Goal: Information Seeking & Learning: Learn about a topic

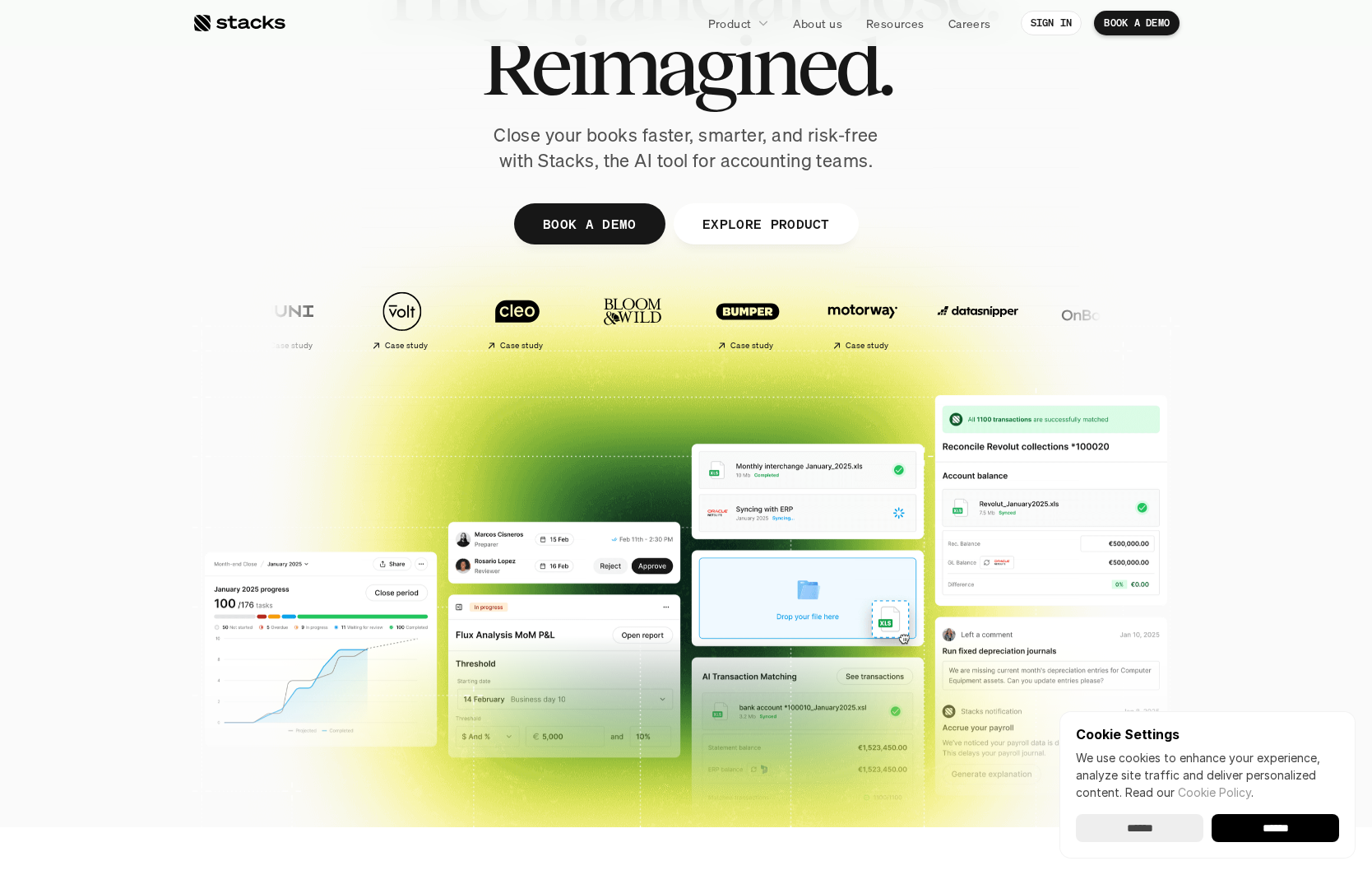
scroll to position [181, 0]
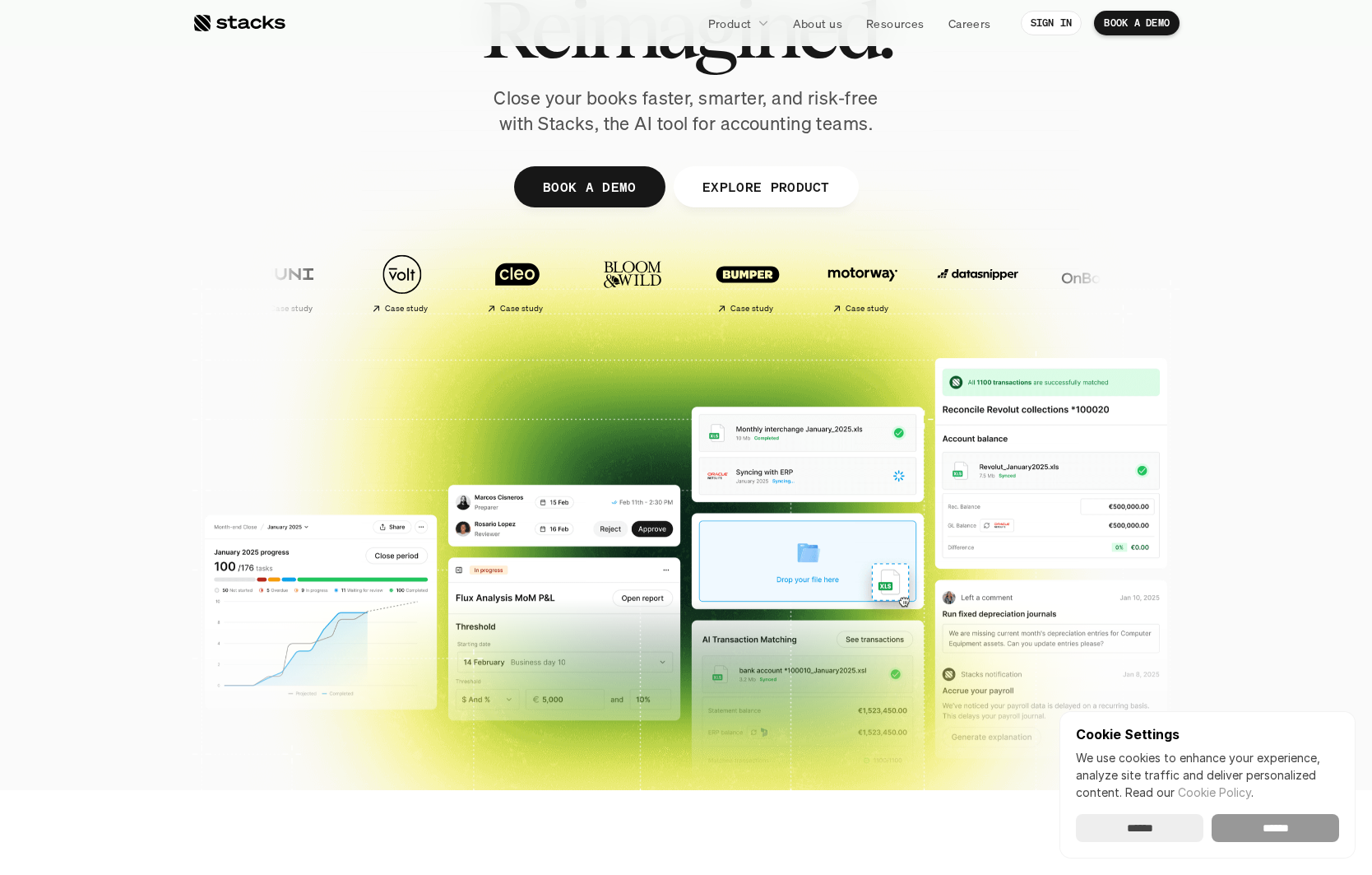
click at [1300, 826] on input "******" at bounding box center [1275, 827] width 128 height 28
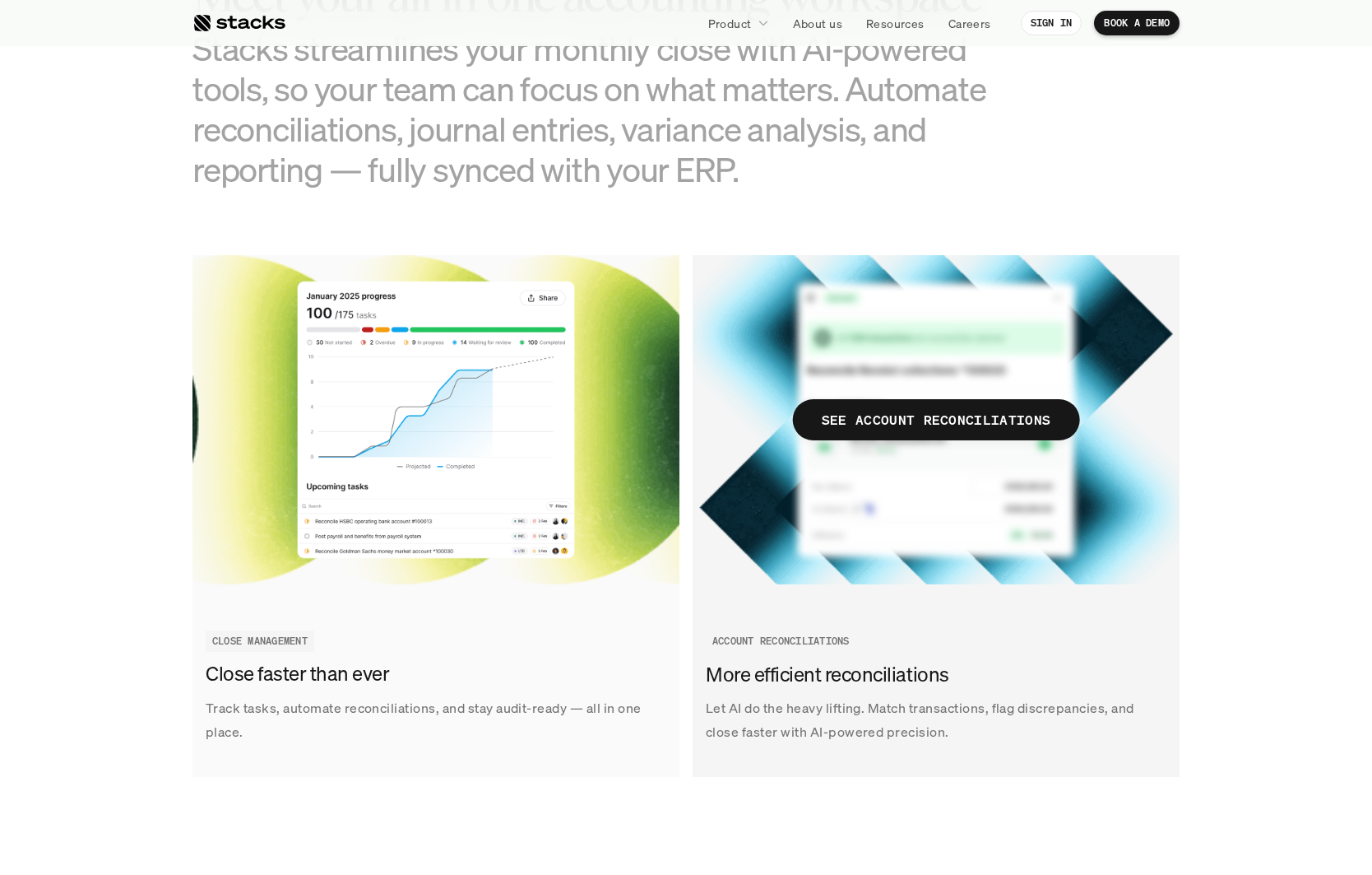
scroll to position [1982, 0]
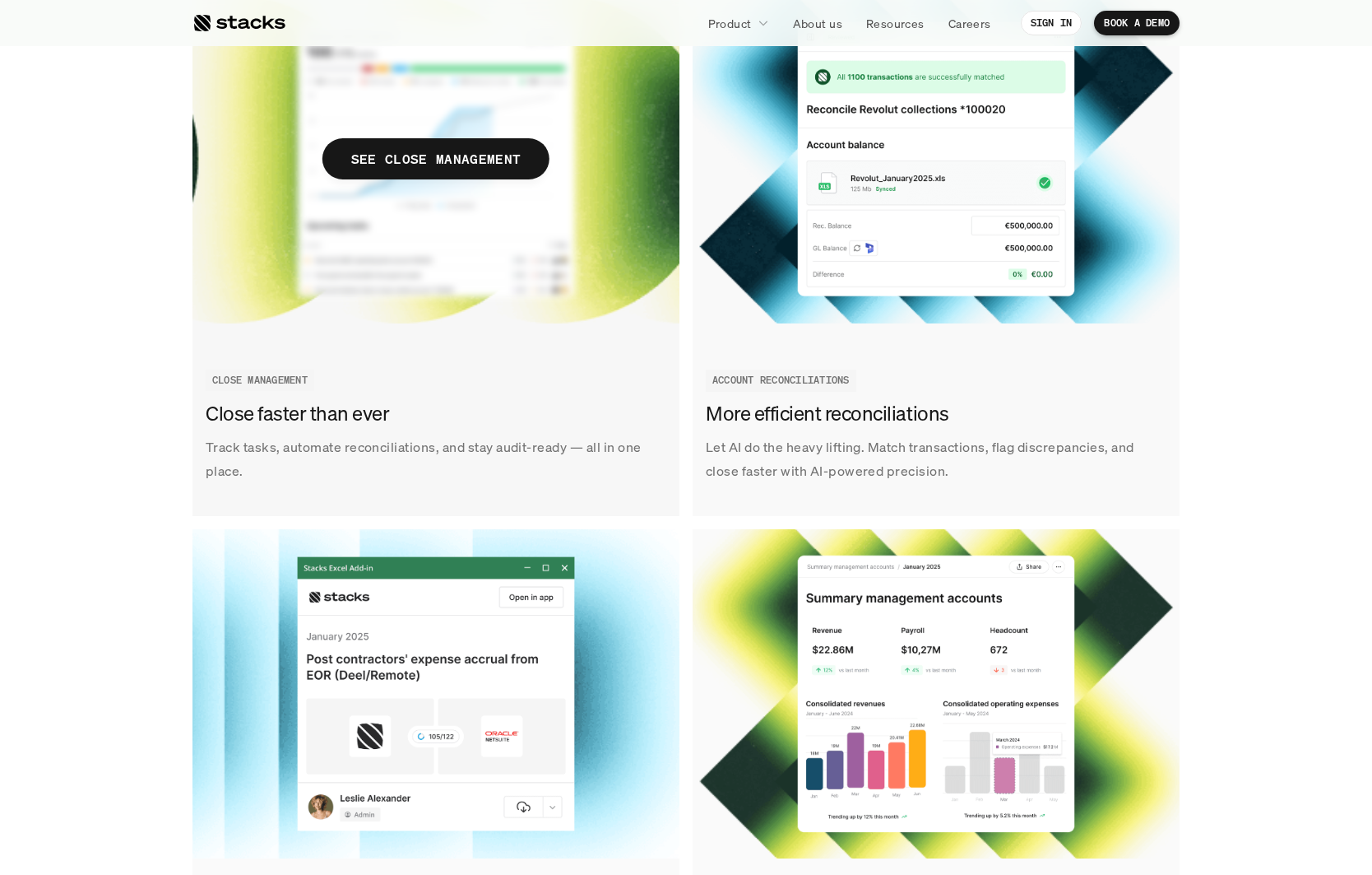
click at [488, 258] on img at bounding box center [436, 159] width 487 height 329
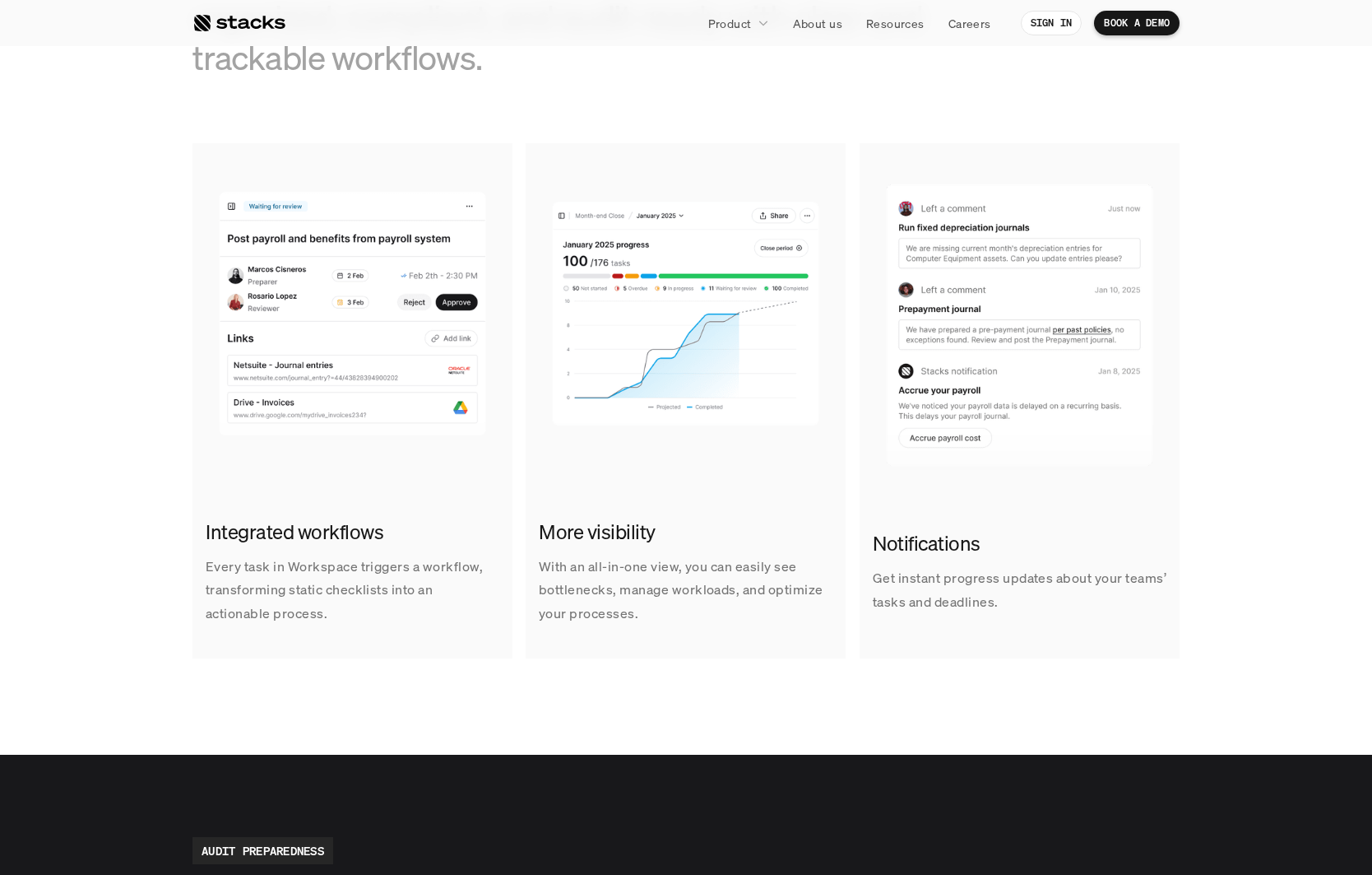
click at [602, 265] on img at bounding box center [686, 308] width 320 height 329
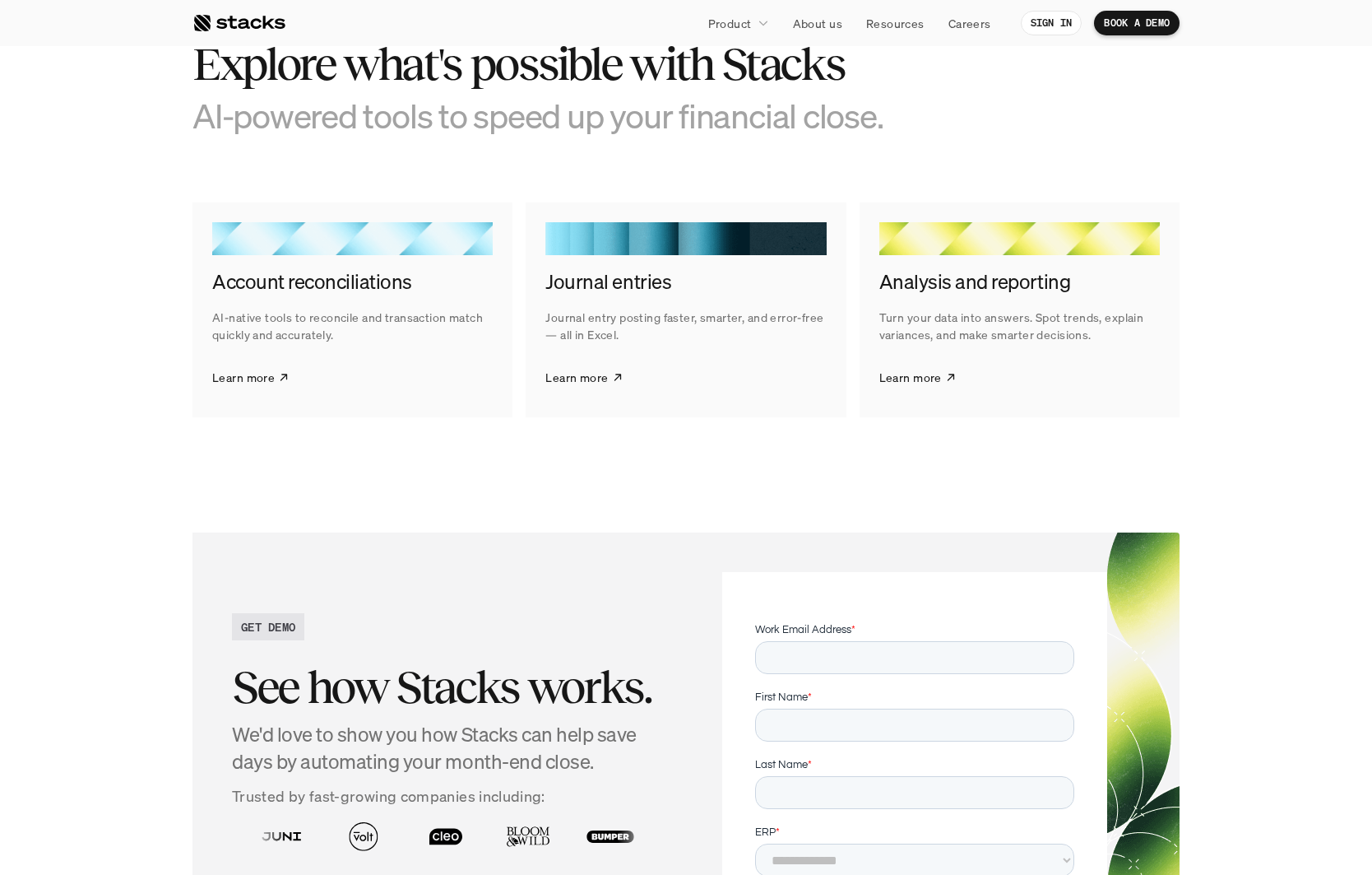
scroll to position [2253, 0]
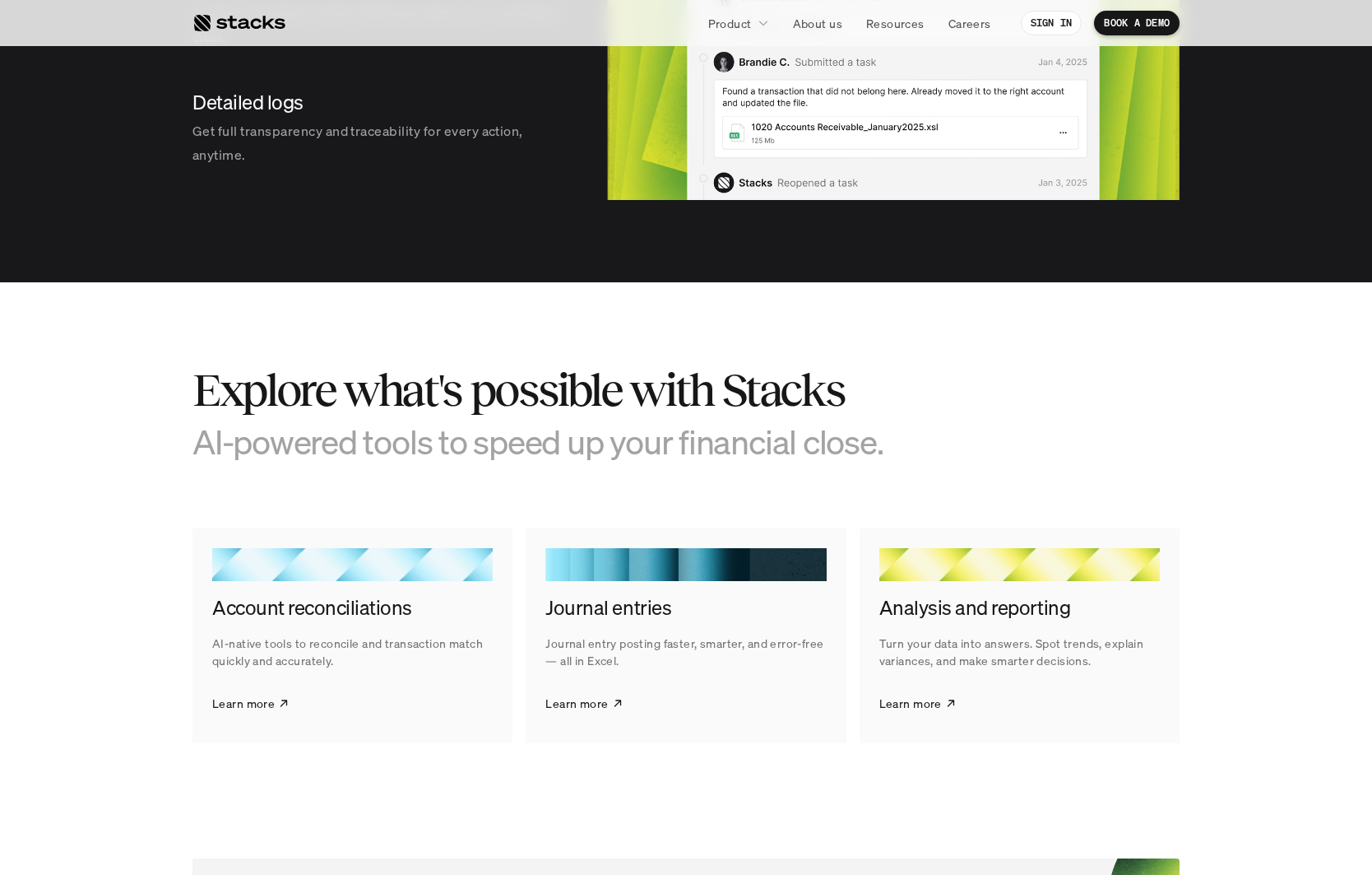
drag, startPoint x: 350, startPoint y: 603, endPoint x: 476, endPoint y: 601, distance: 126.0
click at [350, 603] on h4 "Account reconciliations" at bounding box center [352, 608] width 280 height 28
drag, startPoint x: 705, startPoint y: 594, endPoint x: 623, endPoint y: 647, distance: 97.6
click at [698, 598] on h4 "Journal entries" at bounding box center [686, 608] width 280 height 28
click at [612, 700] on icon at bounding box center [618, 704] width 12 height 14
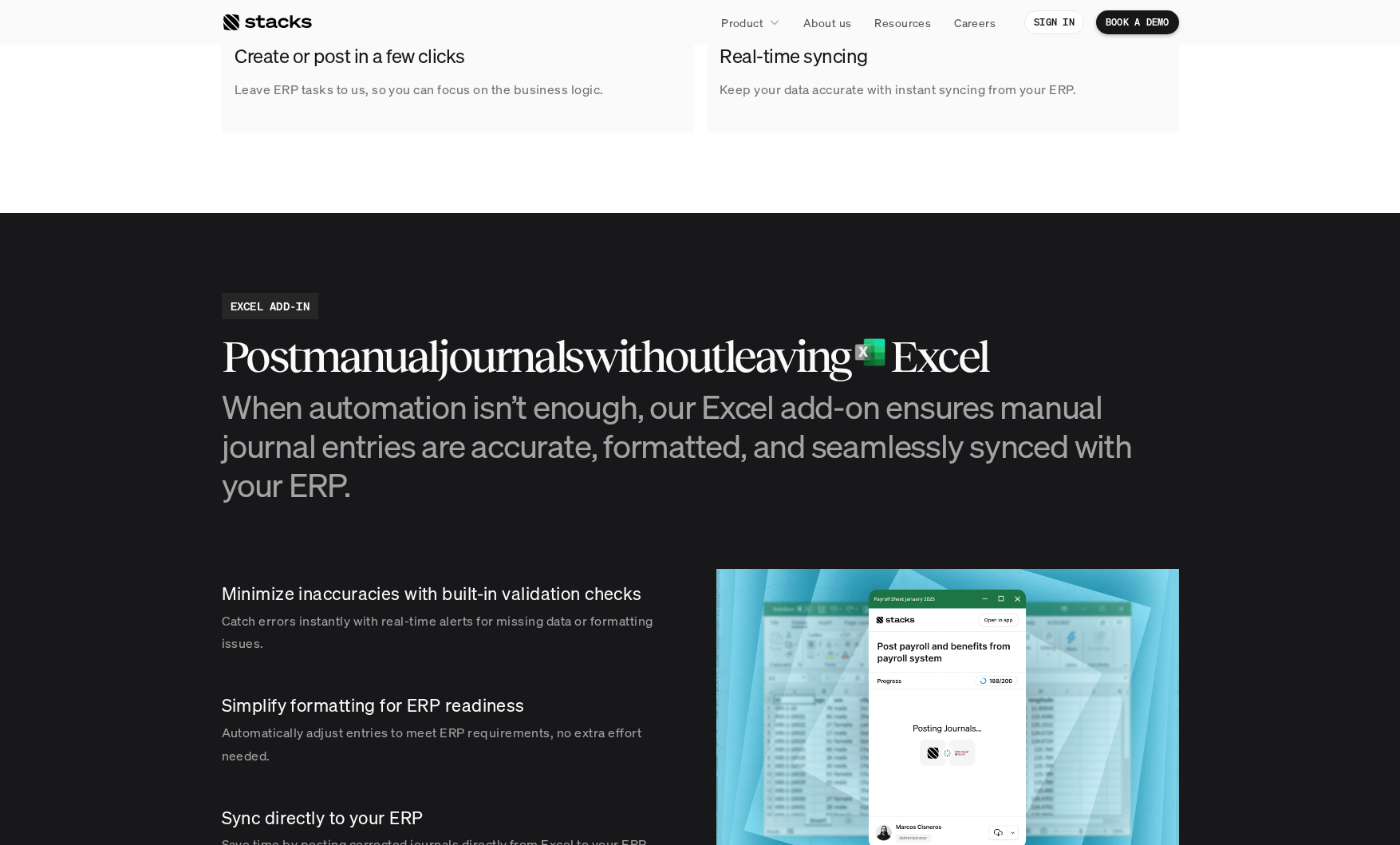
scroll to position [864, 0]
